Goal: Task Accomplishment & Management: Manage account settings

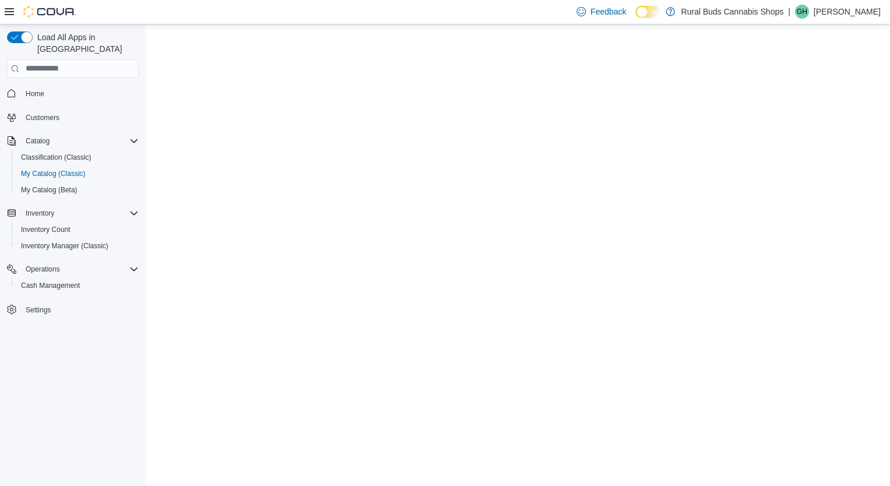
select select "**********"
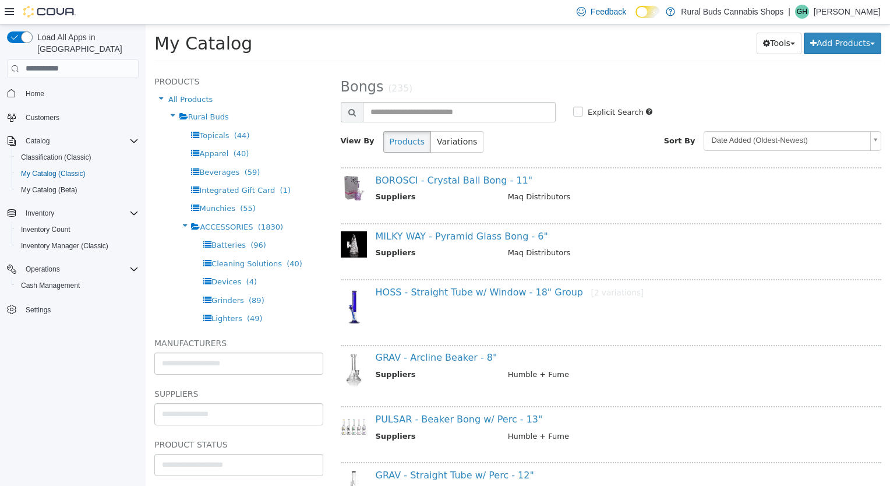
scroll to position [7098, 0]
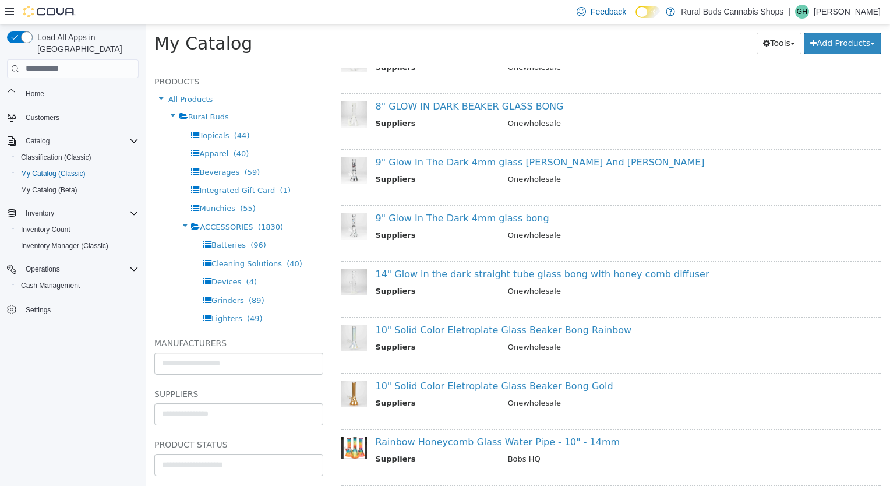
click at [859, 17] on p "[PERSON_NAME]" at bounding box center [847, 12] width 67 height 14
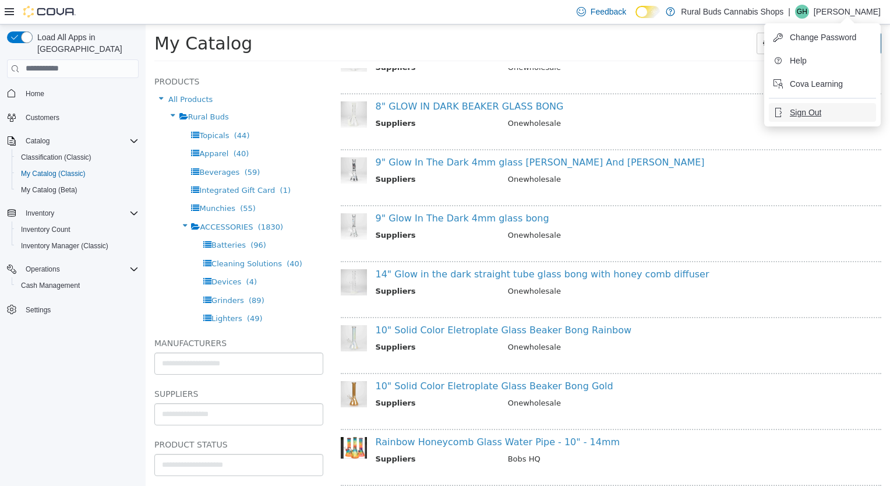
click at [810, 111] on span "Sign Out" at bounding box center [805, 113] width 31 height 12
